Goal: Task Accomplishment & Management: Complete application form

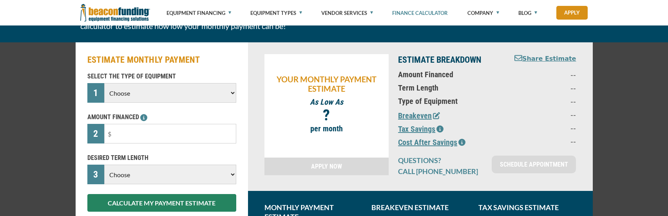
scroll to position [78, 0]
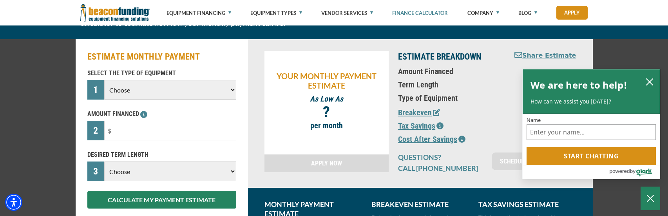
click at [206, 90] on select "Choose Backhoe Boom/Bucket Truck Chipper Commercial Mower Crane DTG/DTF Printin…" at bounding box center [170, 90] width 132 height 20
select select "1"
click at [104, 80] on select "Choose Backhoe Boom/Bucket Truck Chipper Commercial Mower Crane DTG/DTF Printin…" at bounding box center [170, 90] width 132 height 20
click at [169, 129] on input "text" at bounding box center [170, 131] width 132 height 20
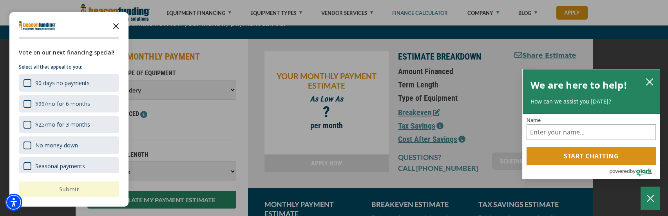
click at [117, 22] on icon "Close the survey" at bounding box center [116, 26] width 16 height 16
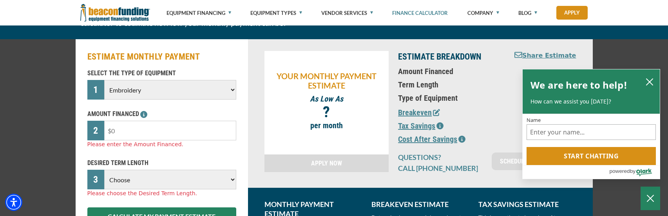
click at [131, 135] on input "text" at bounding box center [170, 131] width 132 height 20
type input "$35,000"
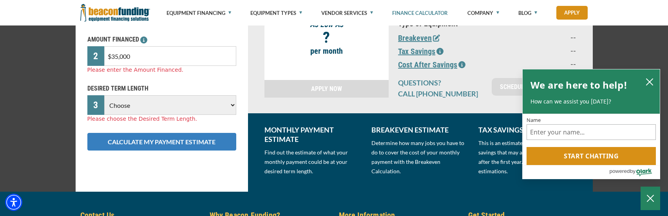
scroll to position [157, 0]
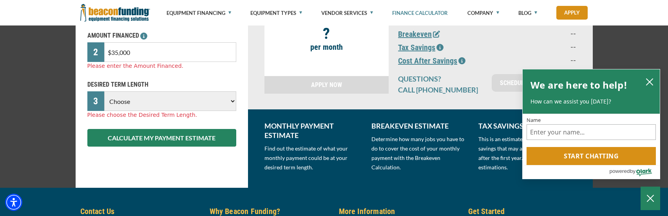
click at [155, 101] on select "Choose 36 Months 48 Months 60 Months" at bounding box center [170, 101] width 132 height 20
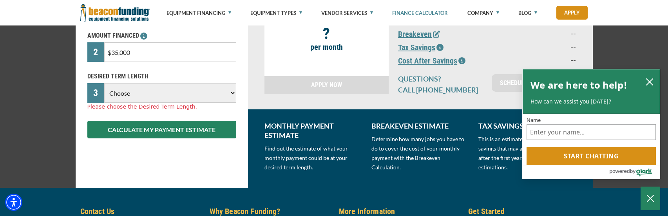
select select "60"
click at [104, 83] on select "Choose 36 Months 48 Months 60 Months" at bounding box center [170, 93] width 132 height 20
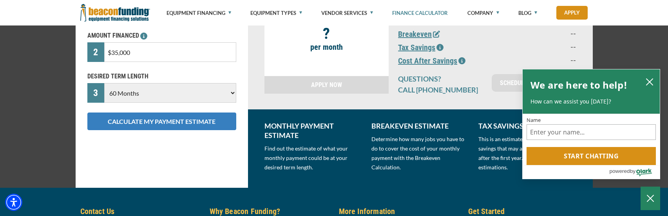
click at [163, 123] on button "CALCULATE MY PAYMENT ESTIMATE" at bounding box center [161, 121] width 149 height 18
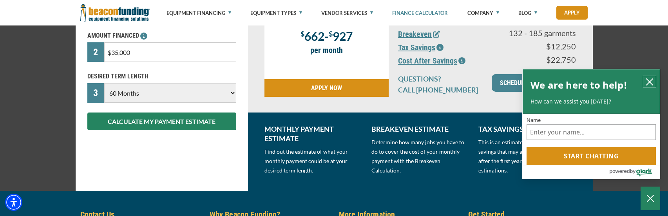
click at [651, 79] on icon "close chatbox" at bounding box center [649, 82] width 6 height 6
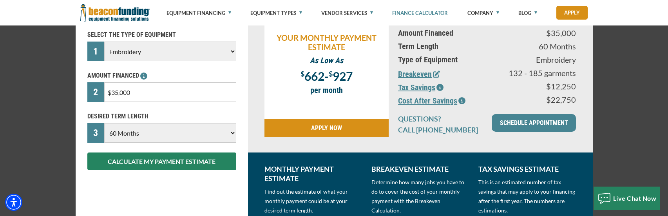
scroll to position [117, 0]
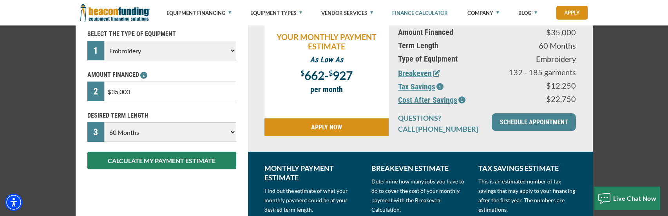
click at [346, 125] on link "APPLY NOW" at bounding box center [326, 127] width 124 height 18
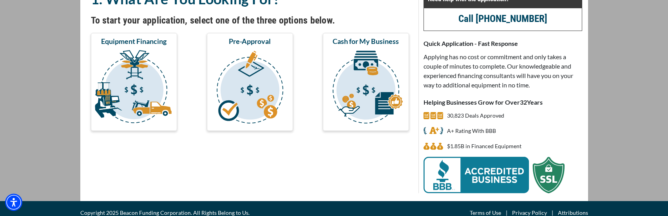
scroll to position [78, 0]
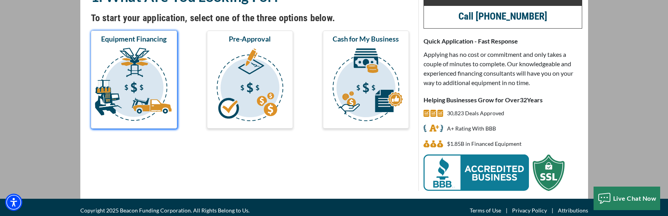
click at [154, 96] on img "submit" at bounding box center [133, 86] width 83 height 78
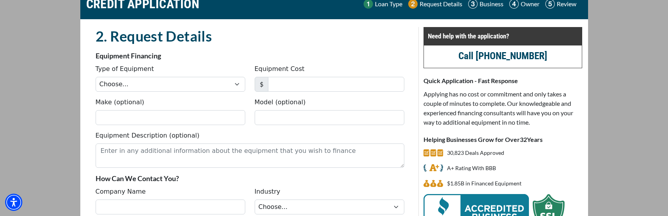
scroll to position [39, 0]
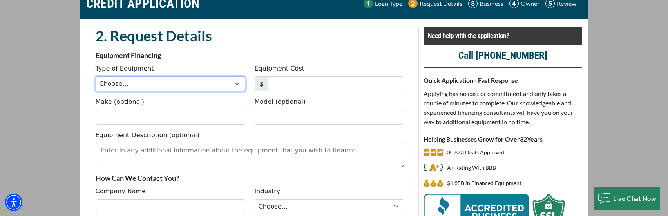
click at [238, 83] on select "Choose... Backhoe Boom/Bucket Truck Chipper Commercial Mower Crane DTG/DTF Prin…" at bounding box center [171, 83] width 150 height 15
select select "1"
click at [96, 76] on select "Choose... Backhoe Boom/Bucket Truck Chipper Commercial Mower Crane DTG/DTF Prin…" at bounding box center [171, 83] width 150 height 15
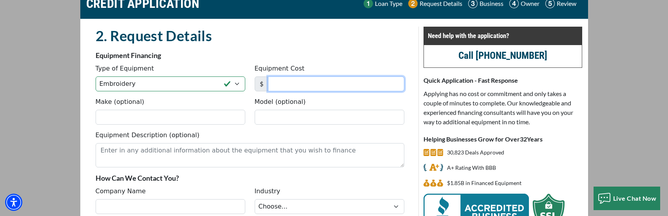
click at [291, 83] on input "Equipment Cost" at bounding box center [336, 83] width 136 height 15
type input "35,000"
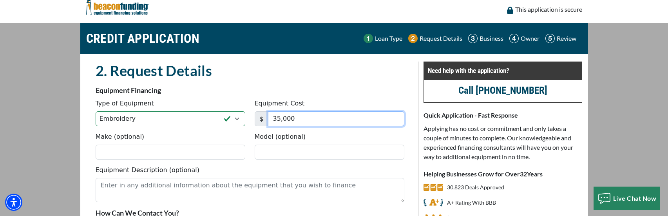
scroll to position [0, 0]
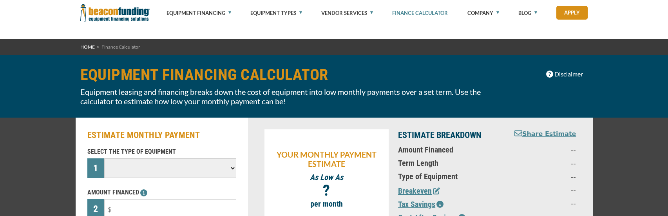
select select "60"
